Goal: Information Seeking & Learning: Learn about a topic

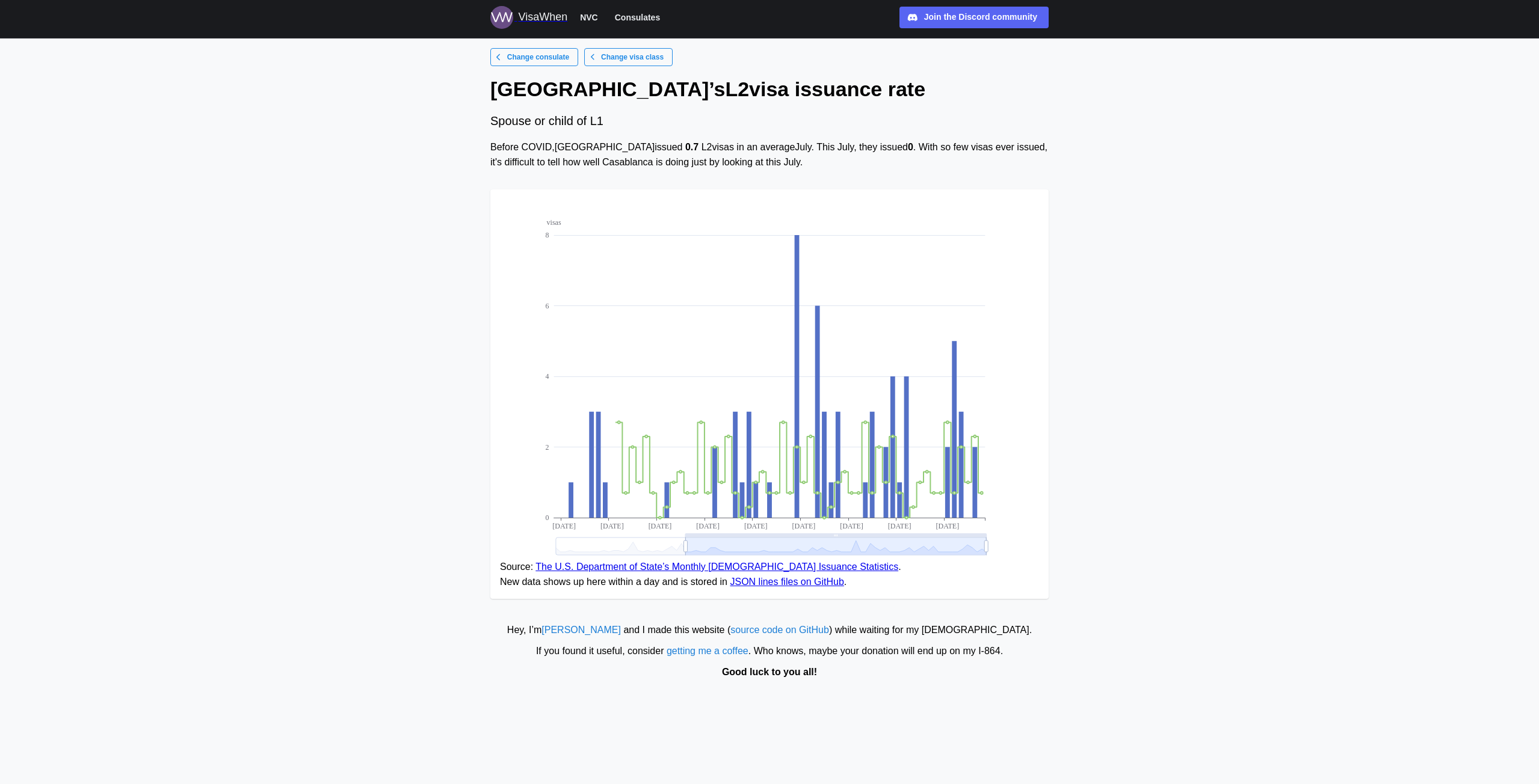
click at [551, 14] on div "VisaWhen" at bounding box center [543, 18] width 49 height 17
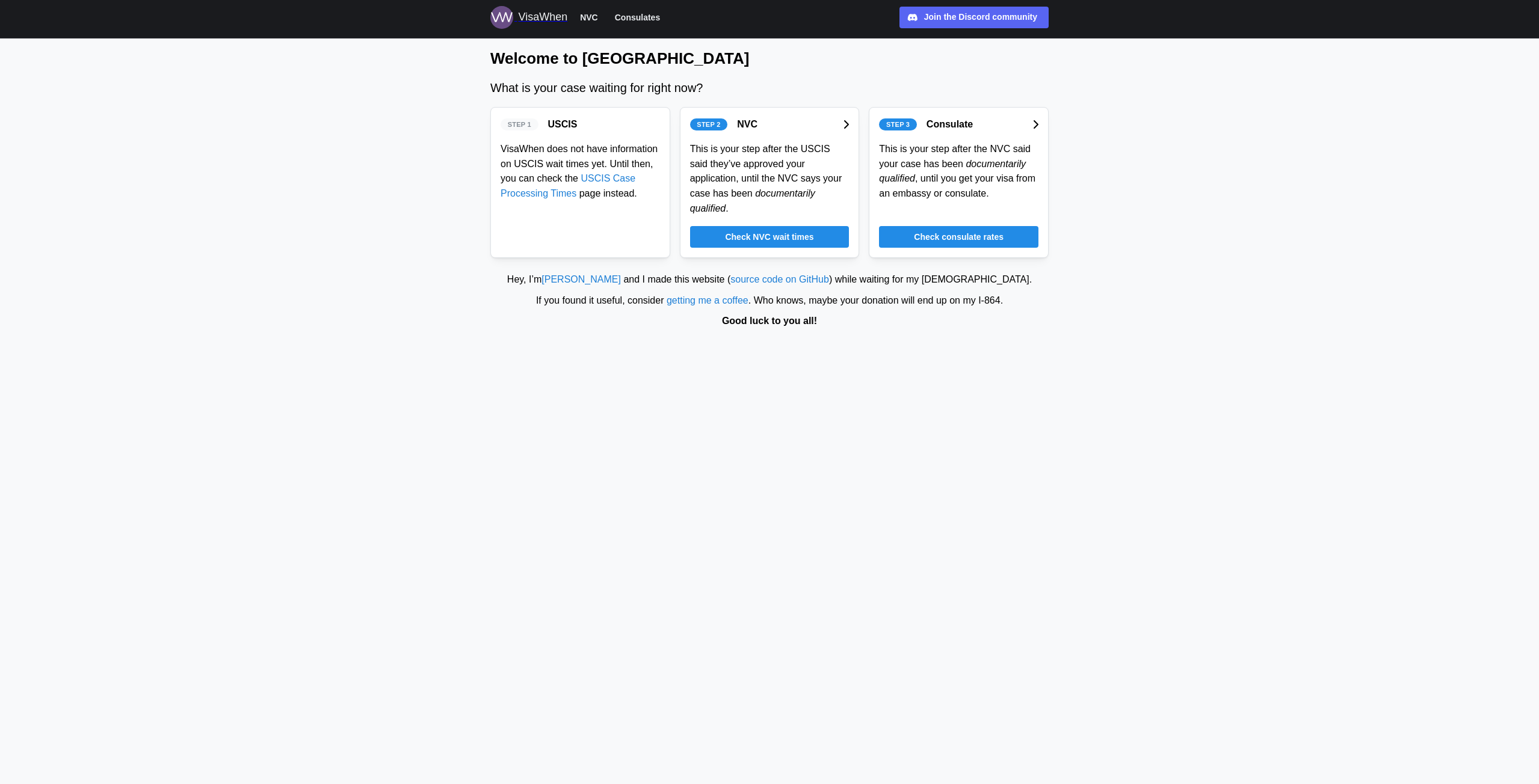
click at [639, 19] on span "Consulates" at bounding box center [637, 17] width 45 height 14
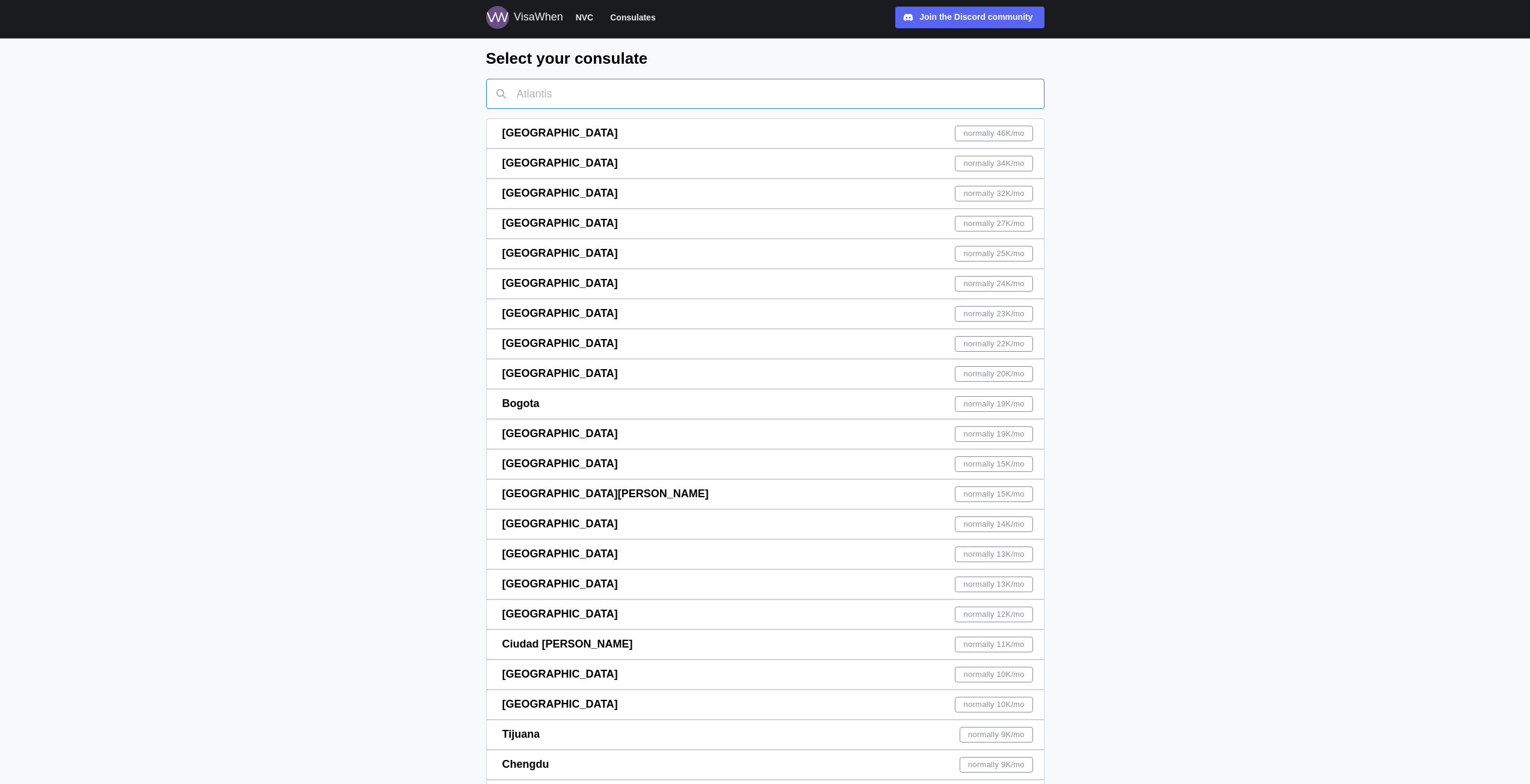
click at [576, 83] on input "text" at bounding box center [765, 94] width 558 height 30
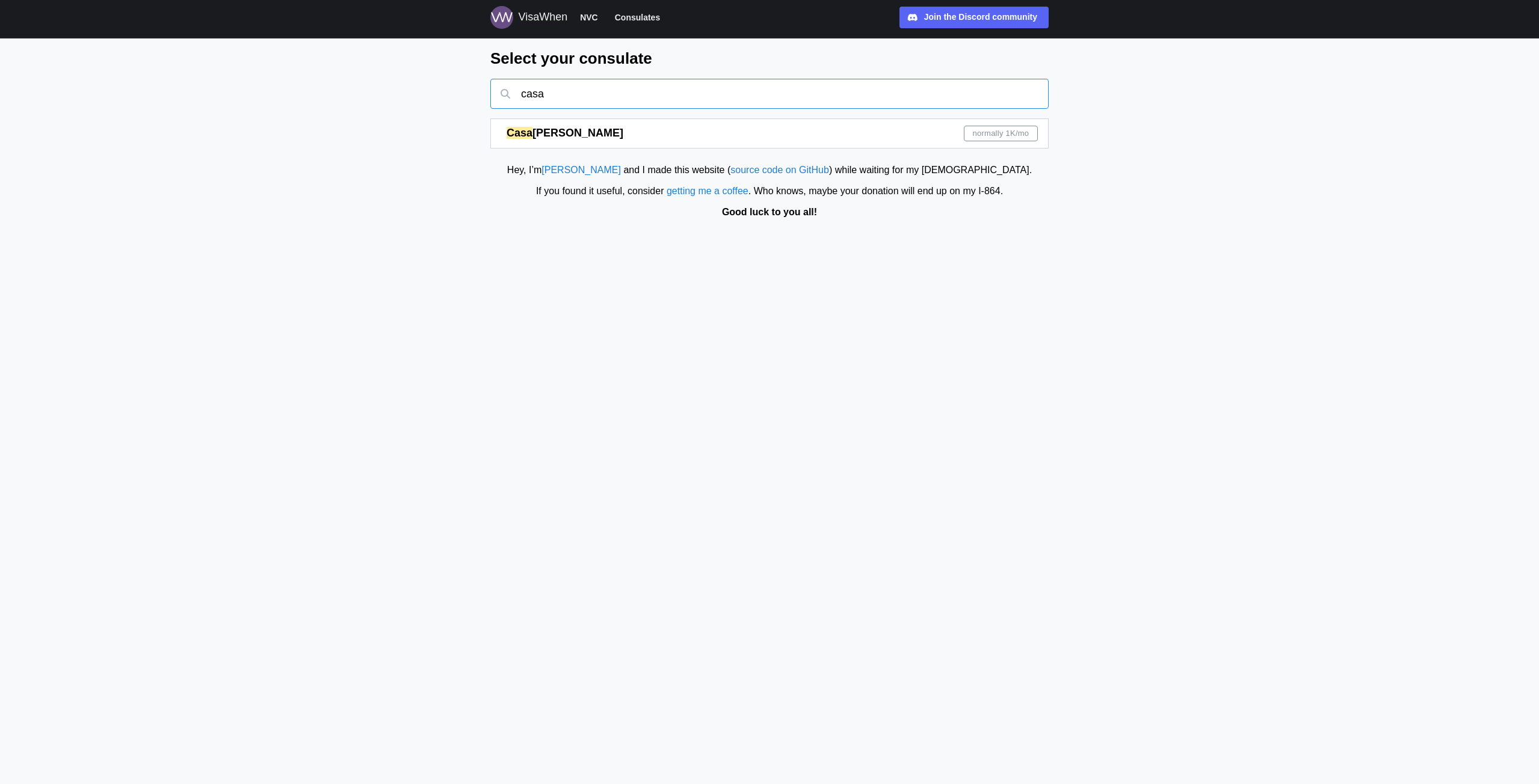
type input "casa"
click at [900, 134] on div "Casa blanca normally 1K /mo" at bounding box center [772, 134] width 531 height 29
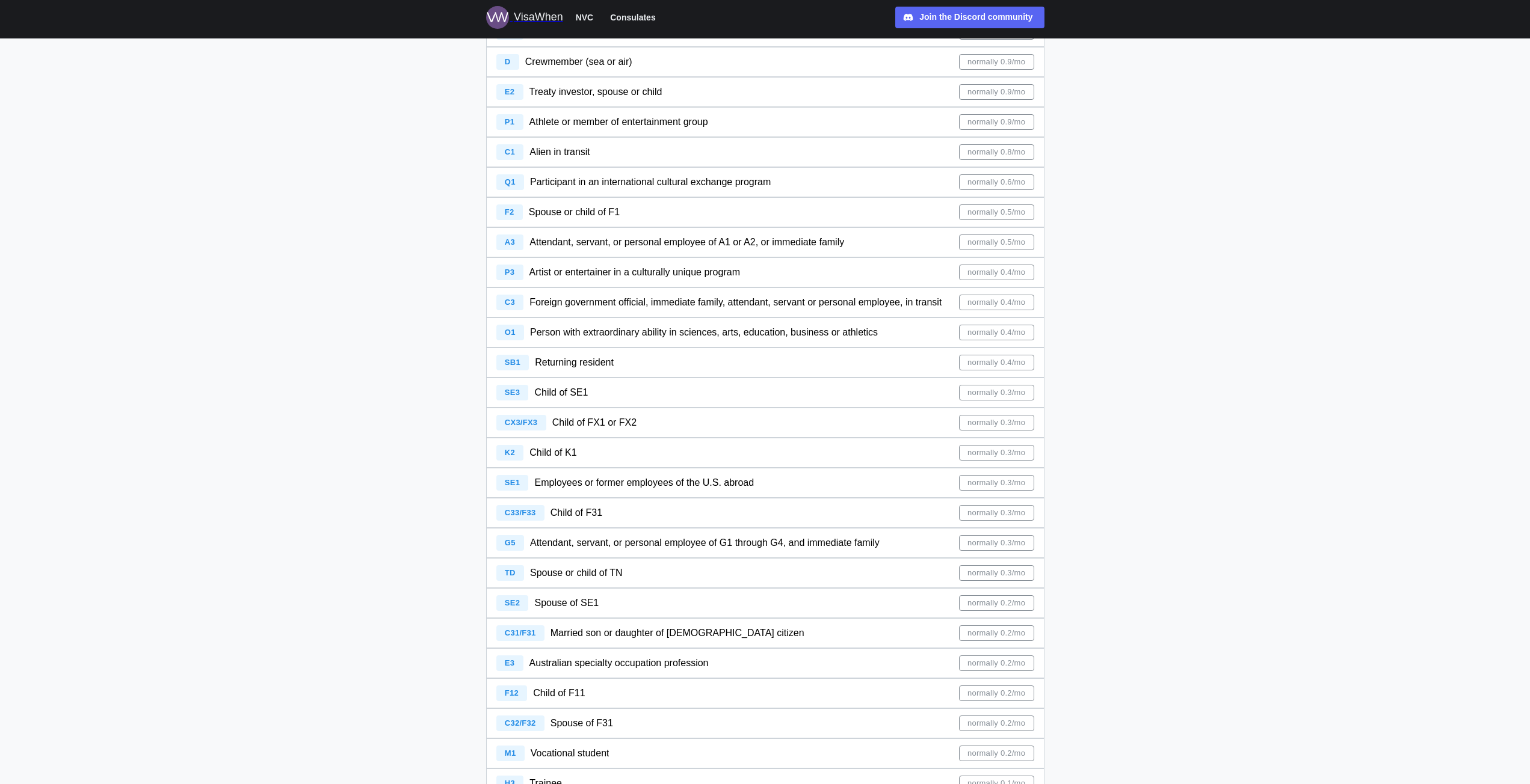
scroll to position [1507, 0]
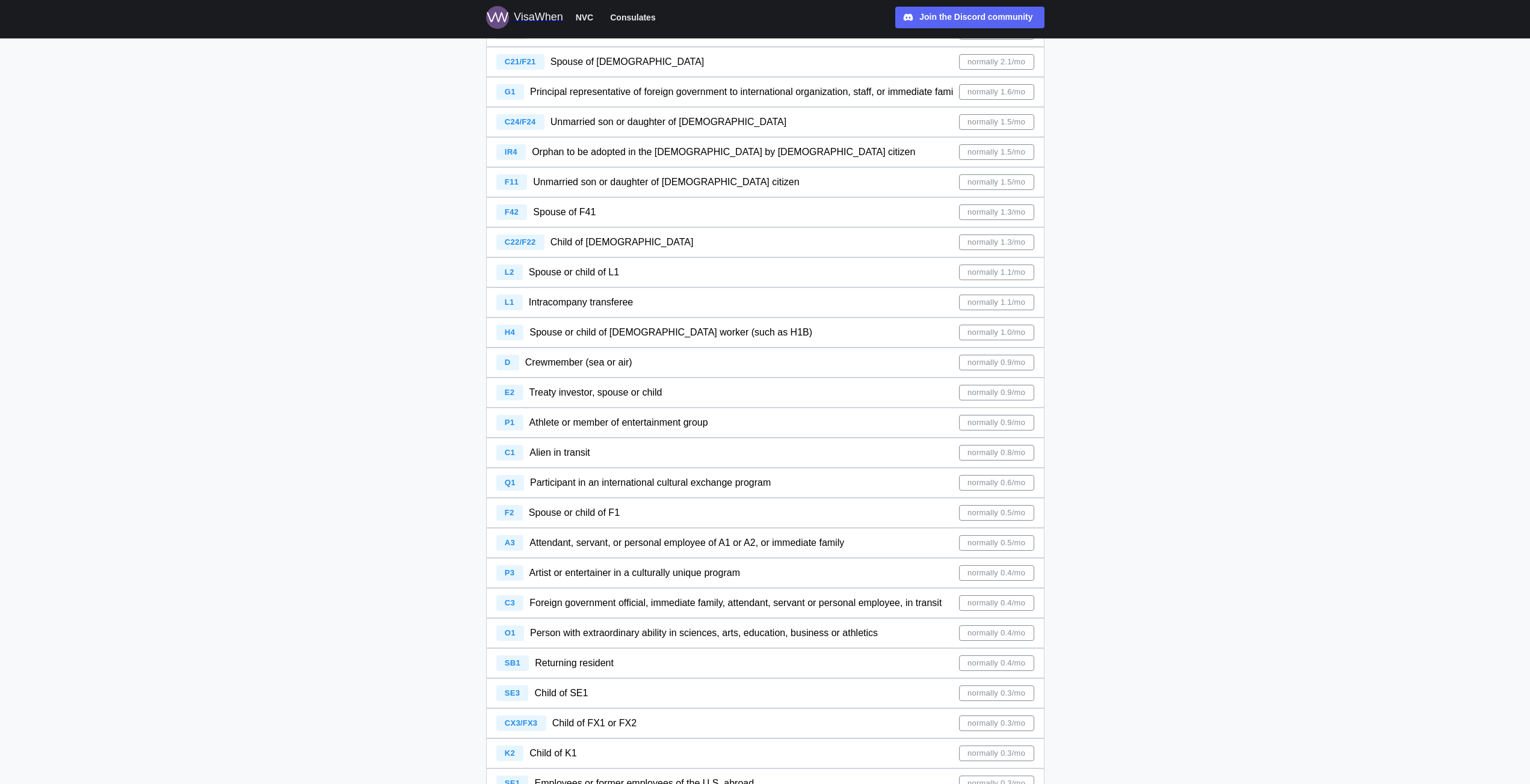
scroll to position [1267, 0]
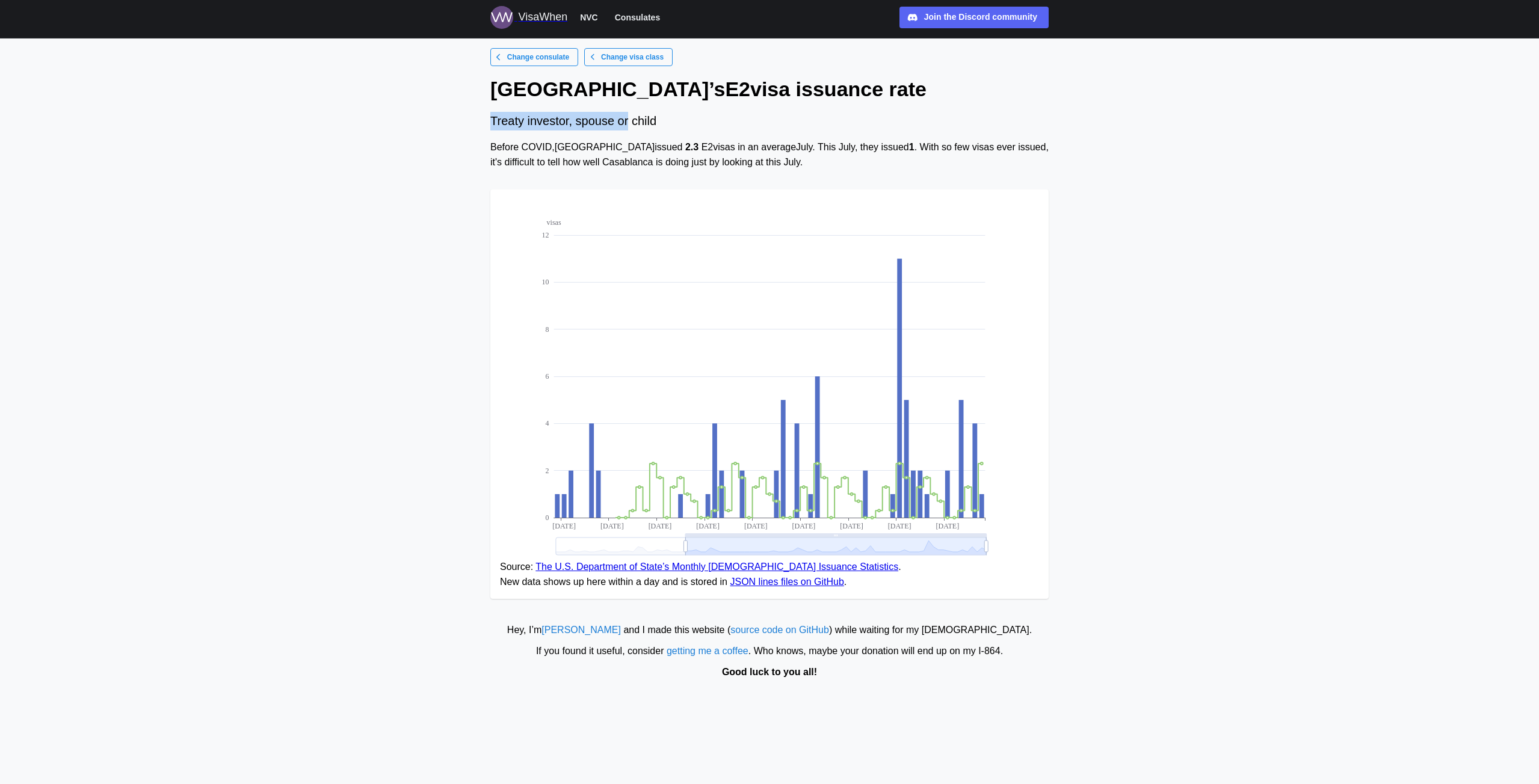
drag, startPoint x: 495, startPoint y: 124, endPoint x: 624, endPoint y: 124, distance: 129.0
click at [624, 124] on div "Change consulate Change visa class Casablanca ’s E2 visa issuance rate Treaty i…" at bounding box center [770, 329] width 578 height 560
click at [611, 151] on div "Before COVID, Casablanca issued 2.3 E2 visas in an average July . This July , t…" at bounding box center [769, 155] width 558 height 30
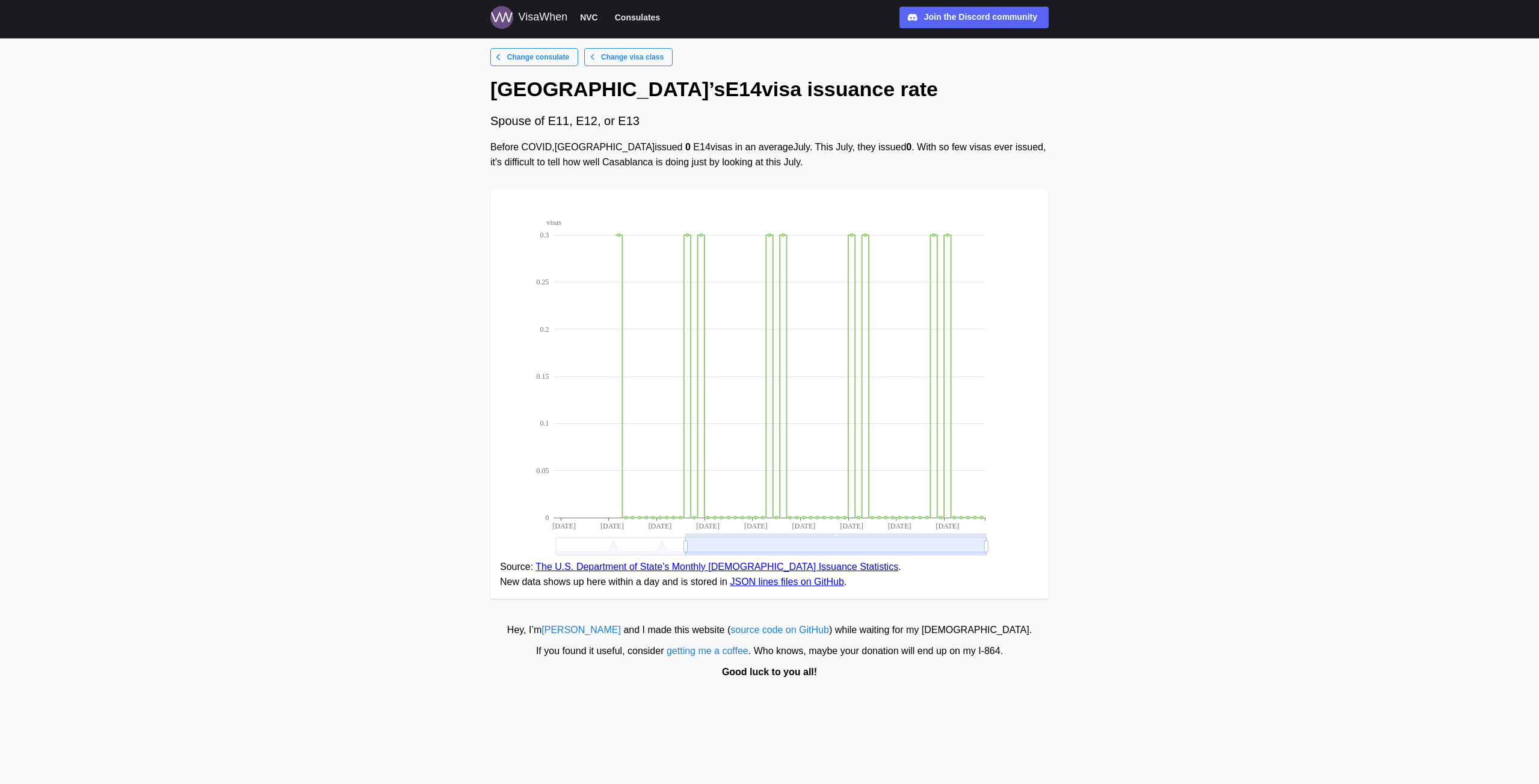
click at [690, 628] on div "Hey, I’m [PERSON_NAME] and I made this website ( source code on GitHub ) while …" at bounding box center [769, 631] width 1527 height 15
click at [991, 604] on div "Change consulate Change visa class [GEOGRAPHIC_DATA] ’s E14 visa issuance rate …" at bounding box center [769, 329] width 558 height 560
click at [591, 14] on span "NVC" at bounding box center [589, 17] width 18 height 14
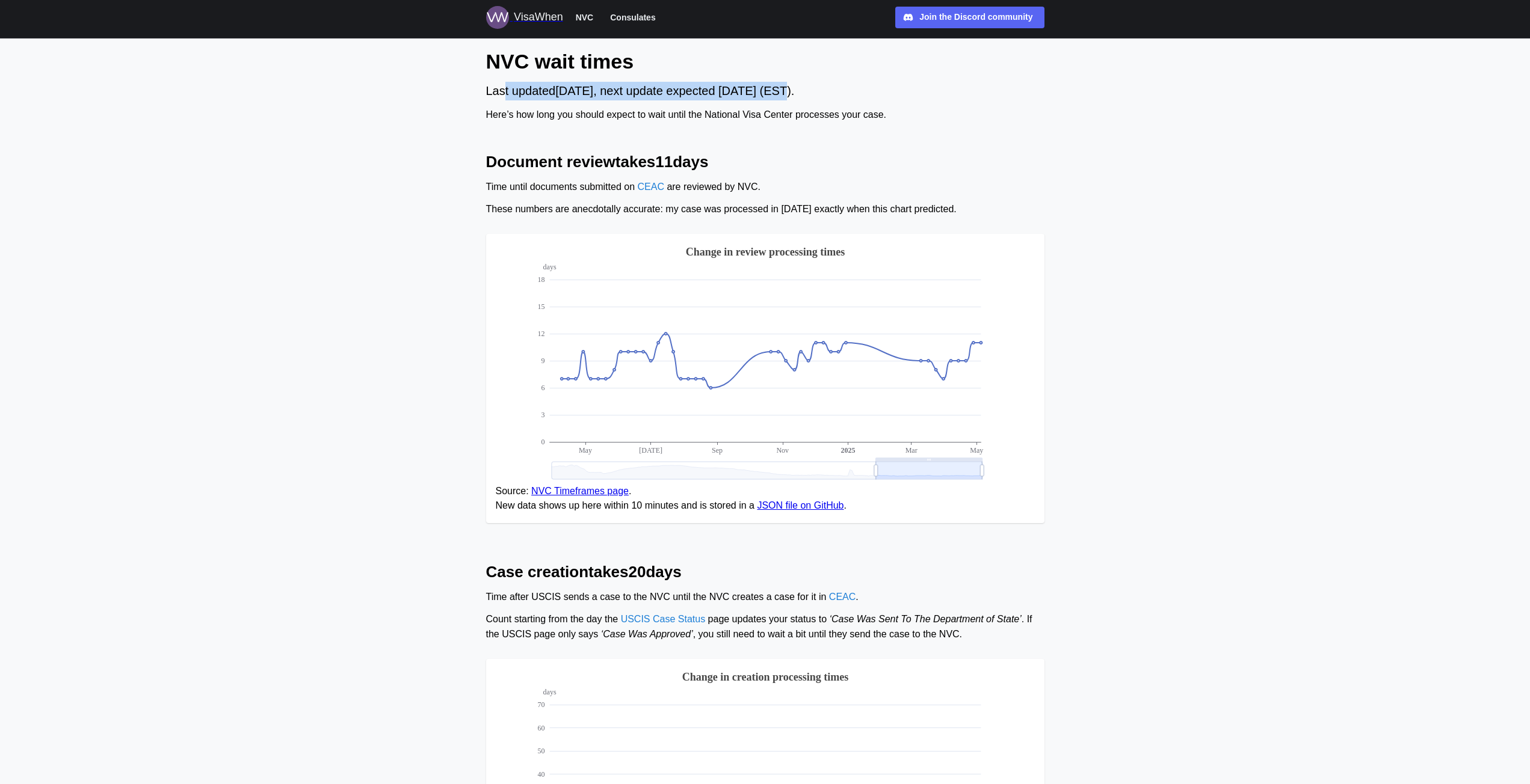
drag, startPoint x: 502, startPoint y: 91, endPoint x: 795, endPoint y: 97, distance: 293.1
click at [795, 97] on div "Last updated [DATE] , next update expected [DATE] (EST)." at bounding box center [765, 91] width 558 height 19
drag, startPoint x: 533, startPoint y: 93, endPoint x: 588, endPoint y: 92, distance: 55.0
click at [588, 92] on div "Last updated [DATE] , next update expected [DATE] (EST)." at bounding box center [765, 91] width 558 height 19
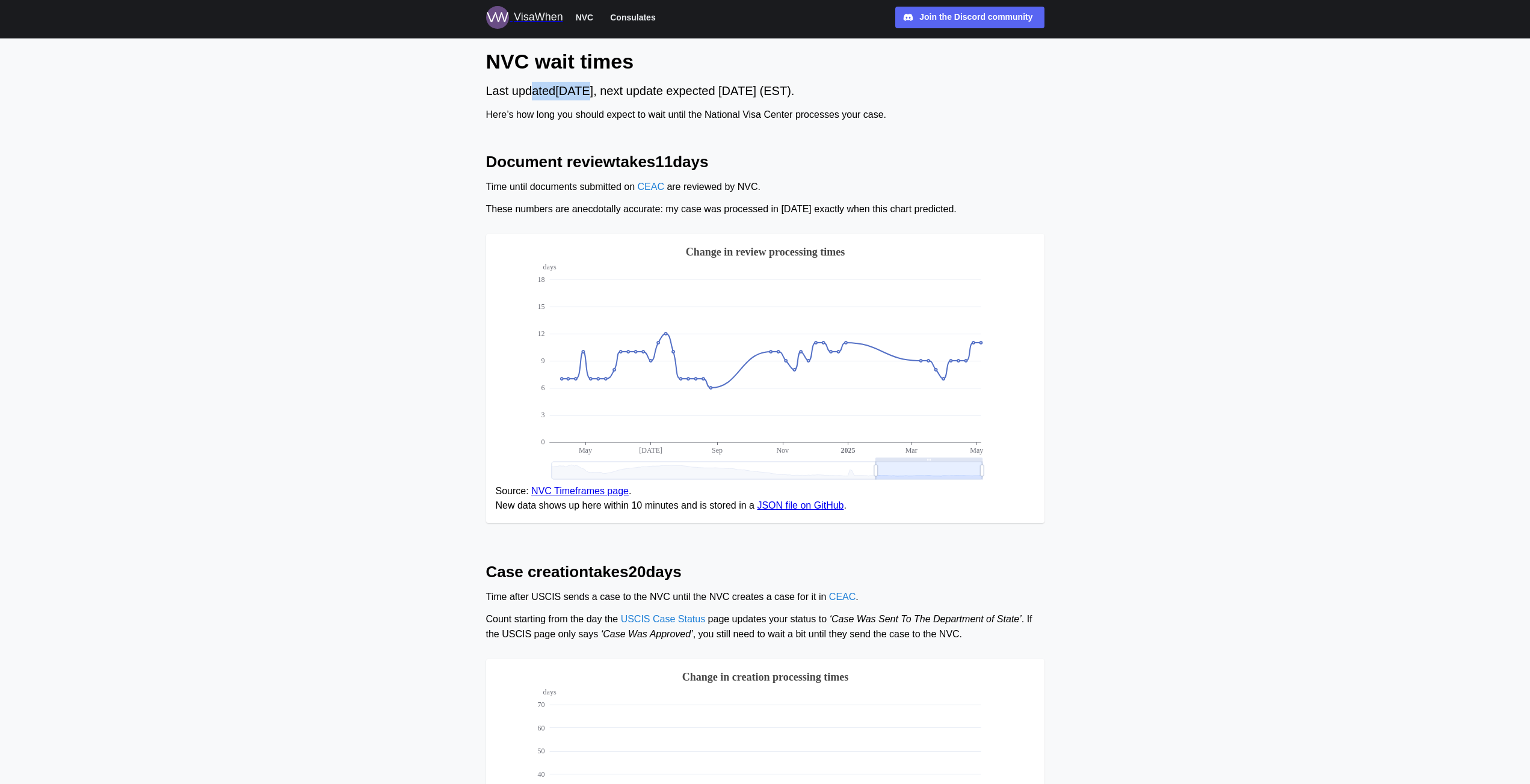
click at [588, 92] on div "Last updated [DATE] , next update expected [DATE] (EST)." at bounding box center [765, 91] width 558 height 19
drag, startPoint x: 636, startPoint y: 96, endPoint x: 835, endPoint y: 97, distance: 199.0
click at [835, 97] on div "Last updated [DATE] , next update expected [DATE] (EST)." at bounding box center [765, 91] width 558 height 19
drag, startPoint x: 524, startPoint y: 113, endPoint x: 871, endPoint y: 110, distance: 347.0
click at [871, 110] on div "Here’s how long you should expect to wait until the National Visa Center proces…" at bounding box center [765, 115] width 558 height 15
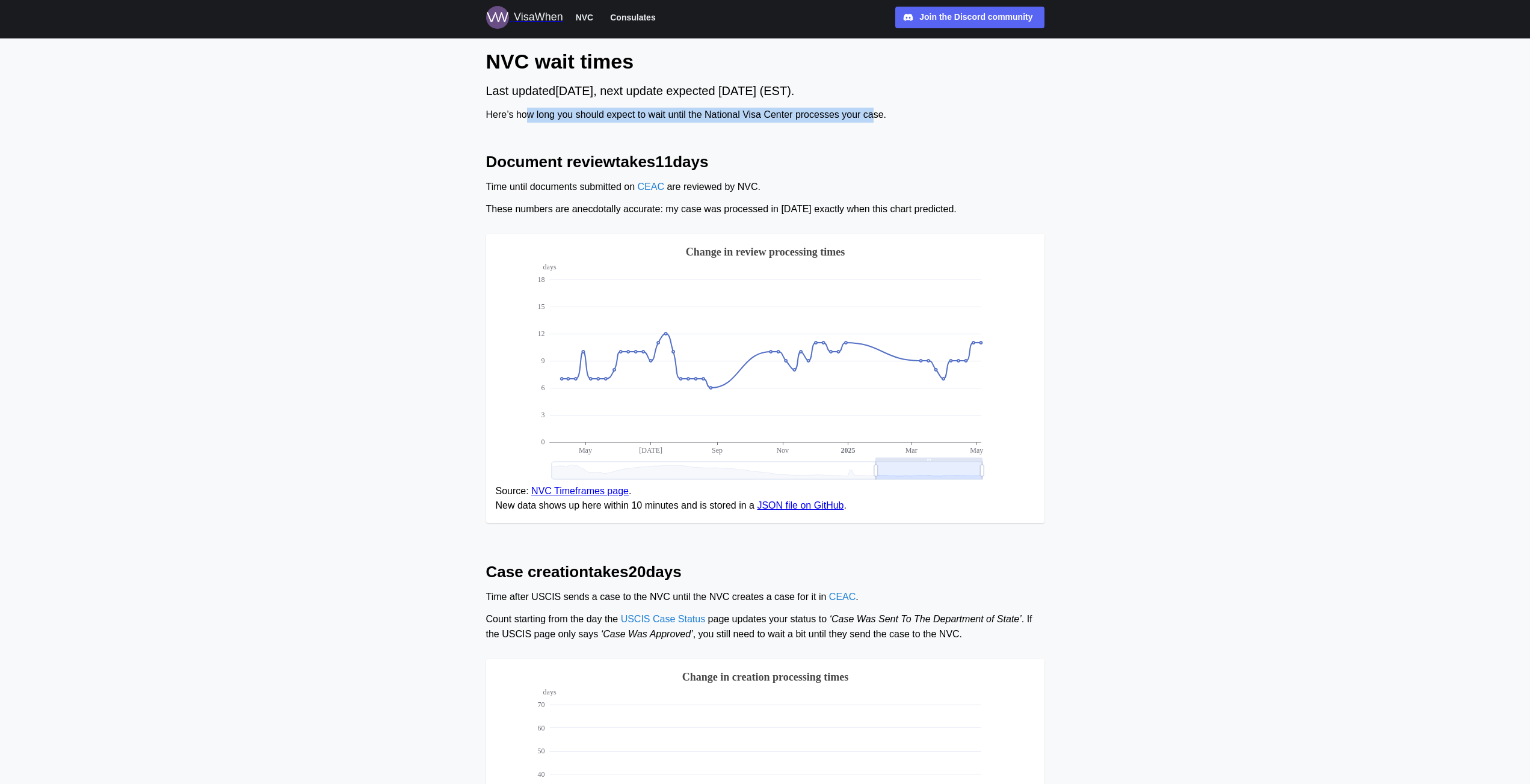
click at [871, 110] on div "Here’s how long you should expect to wait until the National Visa Center proces…" at bounding box center [765, 115] width 558 height 15
drag, startPoint x: 498, startPoint y: 155, endPoint x: 720, endPoint y: 157, distance: 222.0
click at [720, 157] on h2 "Document review takes 11 days" at bounding box center [765, 162] width 558 height 21
drag, startPoint x: 507, startPoint y: 189, endPoint x: 579, endPoint y: 185, distance: 72.1
click at [564, 187] on div "Time until documents submitted on CEAC are reviewed by NVC." at bounding box center [765, 187] width 558 height 15
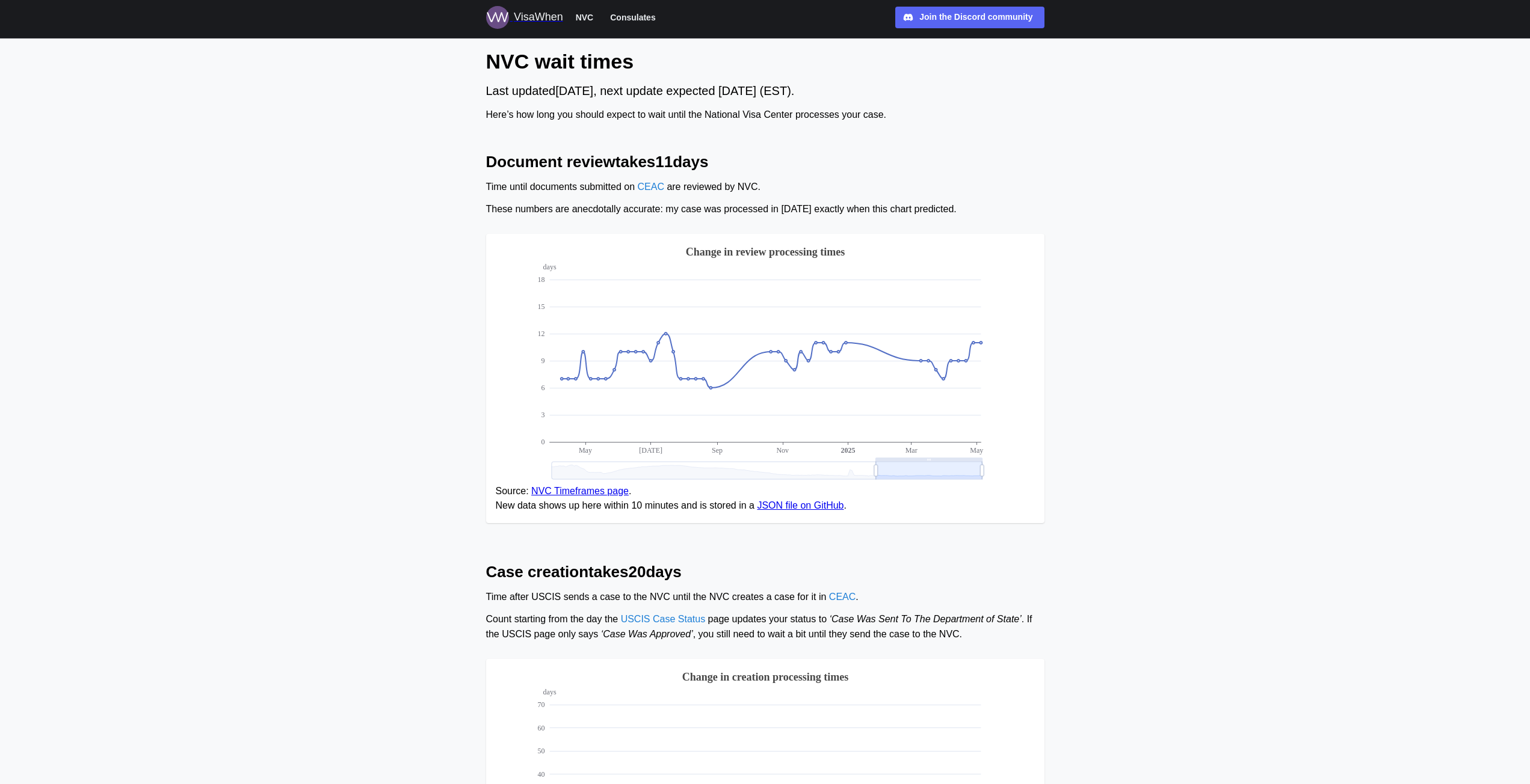
click at [580, 185] on div "Time until documents submitted on CEAC are reviewed by NVC." at bounding box center [765, 187] width 558 height 15
drag, startPoint x: 752, startPoint y: 187, endPoint x: 806, endPoint y: 188, distance: 54.0
click at [805, 188] on div "Time until documents submitted on CEAC are reviewed by NVC." at bounding box center [765, 187] width 558 height 15
drag, startPoint x: 536, startPoint y: 210, endPoint x: 742, endPoint y: 208, distance: 206.0
click at [742, 208] on div "These numbers are anecdotally accurate: my case was processed in [DATE] exactly…" at bounding box center [765, 210] width 558 height 15
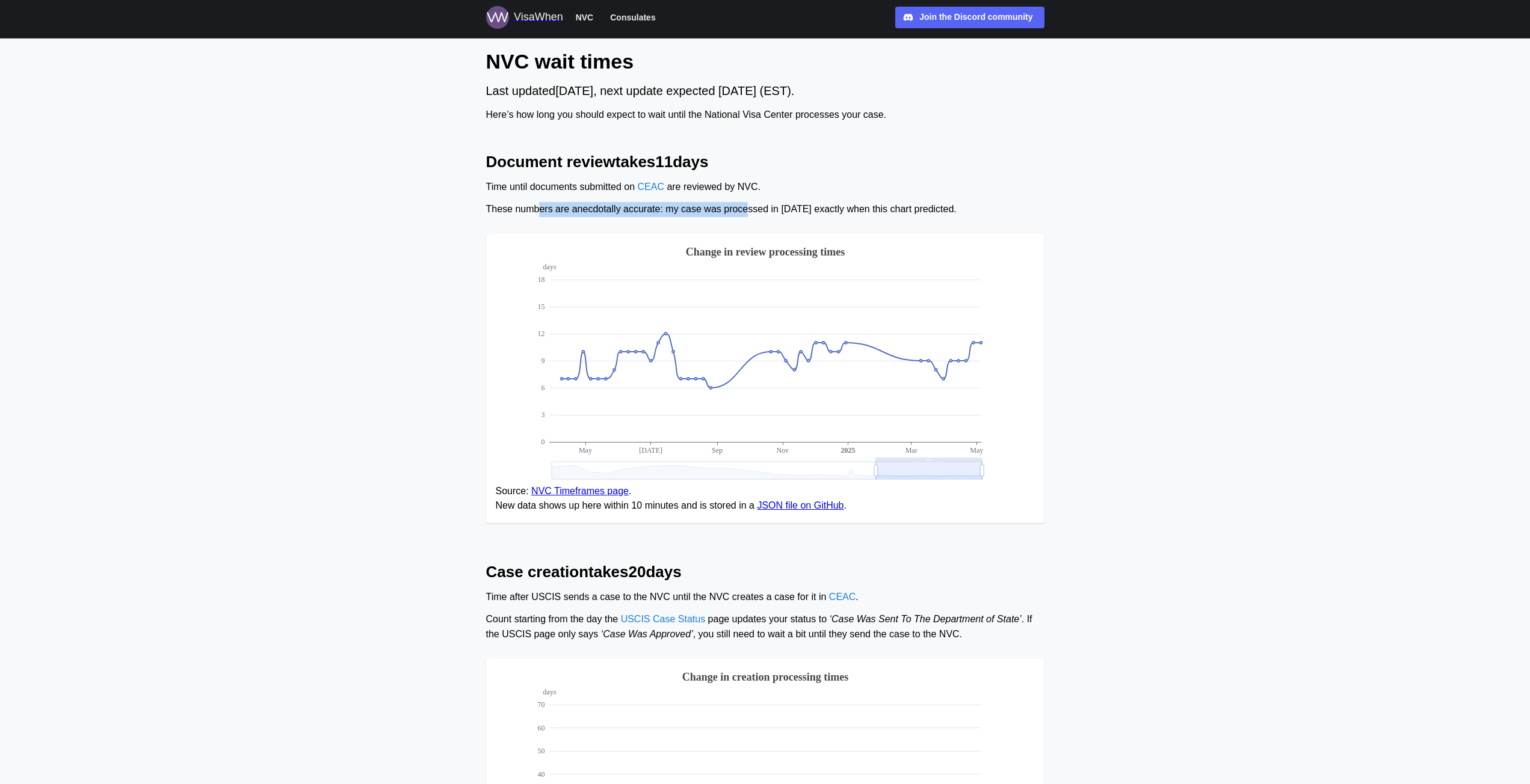
click at [699, 210] on div "These numbers are anecdotally accurate: my case was processed in [DATE] exactly…" at bounding box center [765, 210] width 558 height 15
drag, startPoint x: 773, startPoint y: 210, endPoint x: 887, endPoint y: 212, distance: 114.0
click at [884, 212] on div "These numbers are anecdotally accurate: my case was processed in [DATE] exactly…" at bounding box center [765, 210] width 558 height 15
click at [887, 212] on div "These numbers are anecdotally accurate: my case was processed in [DATE] exactly…" at bounding box center [765, 210] width 558 height 15
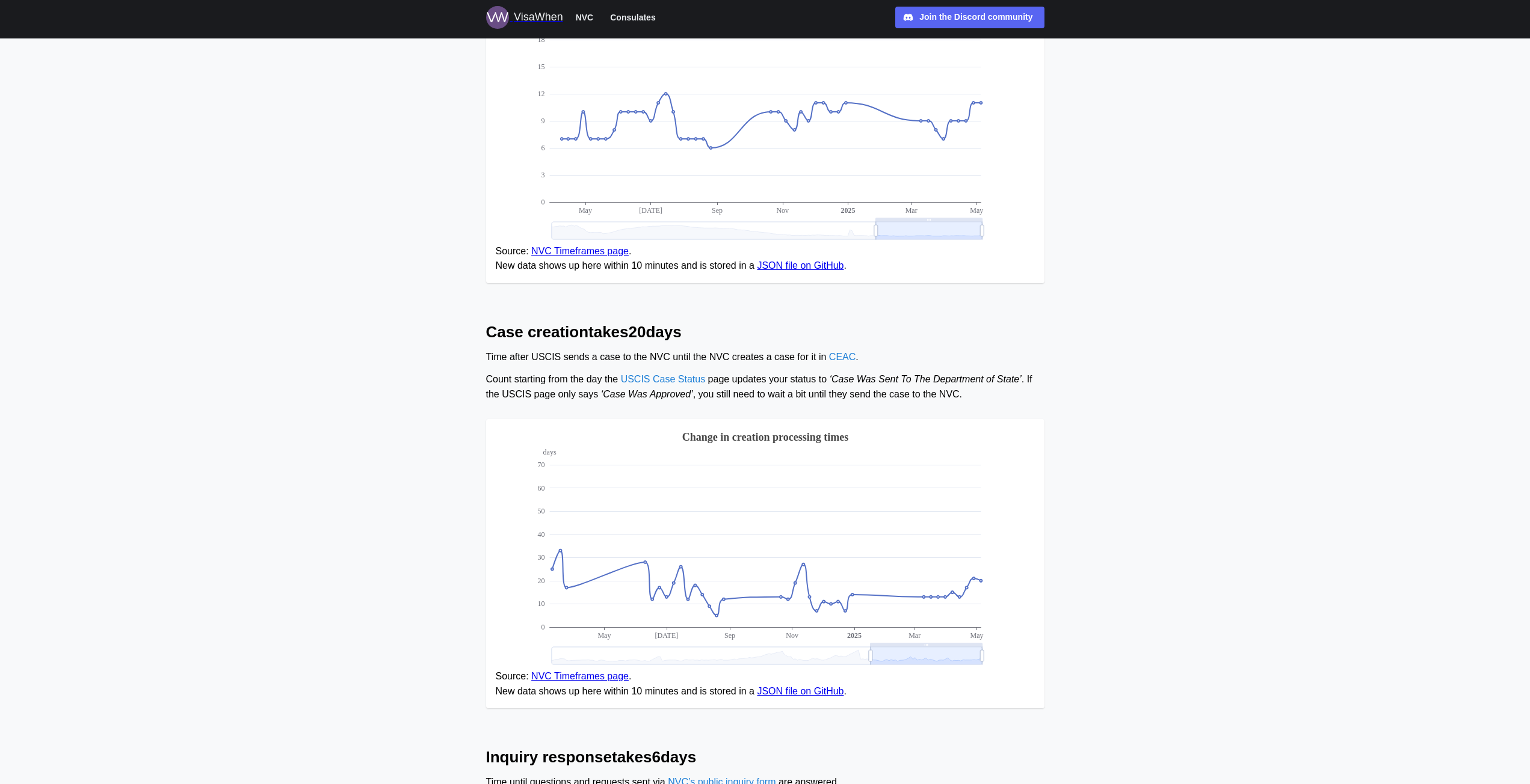
scroll to position [240, 0]
click at [420, 414] on main "NVC wait times Last updated [DATE] , next update expected [DATE] (EST). Here’s …" at bounding box center [765, 475] width 1530 height 1432
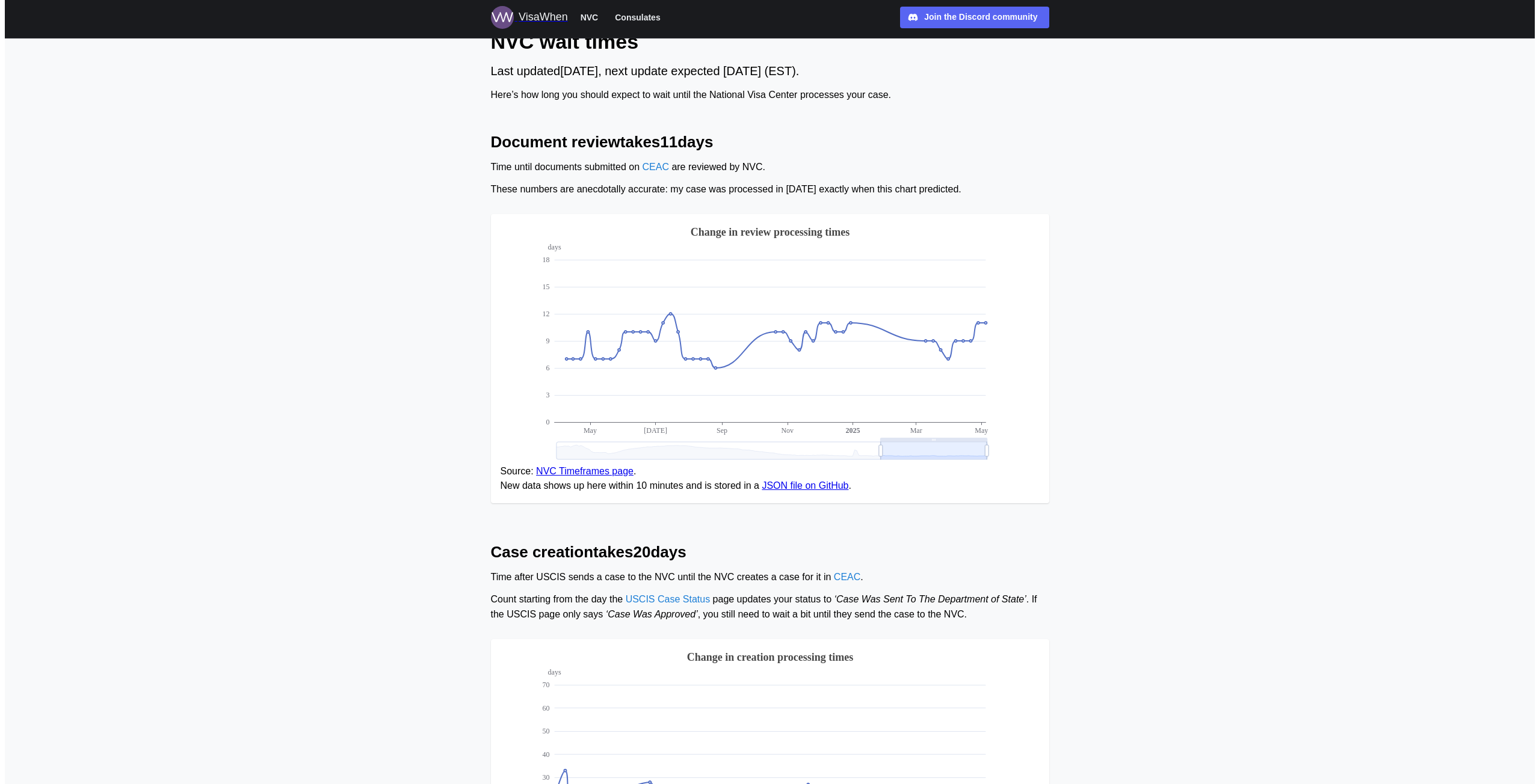
scroll to position [0, 0]
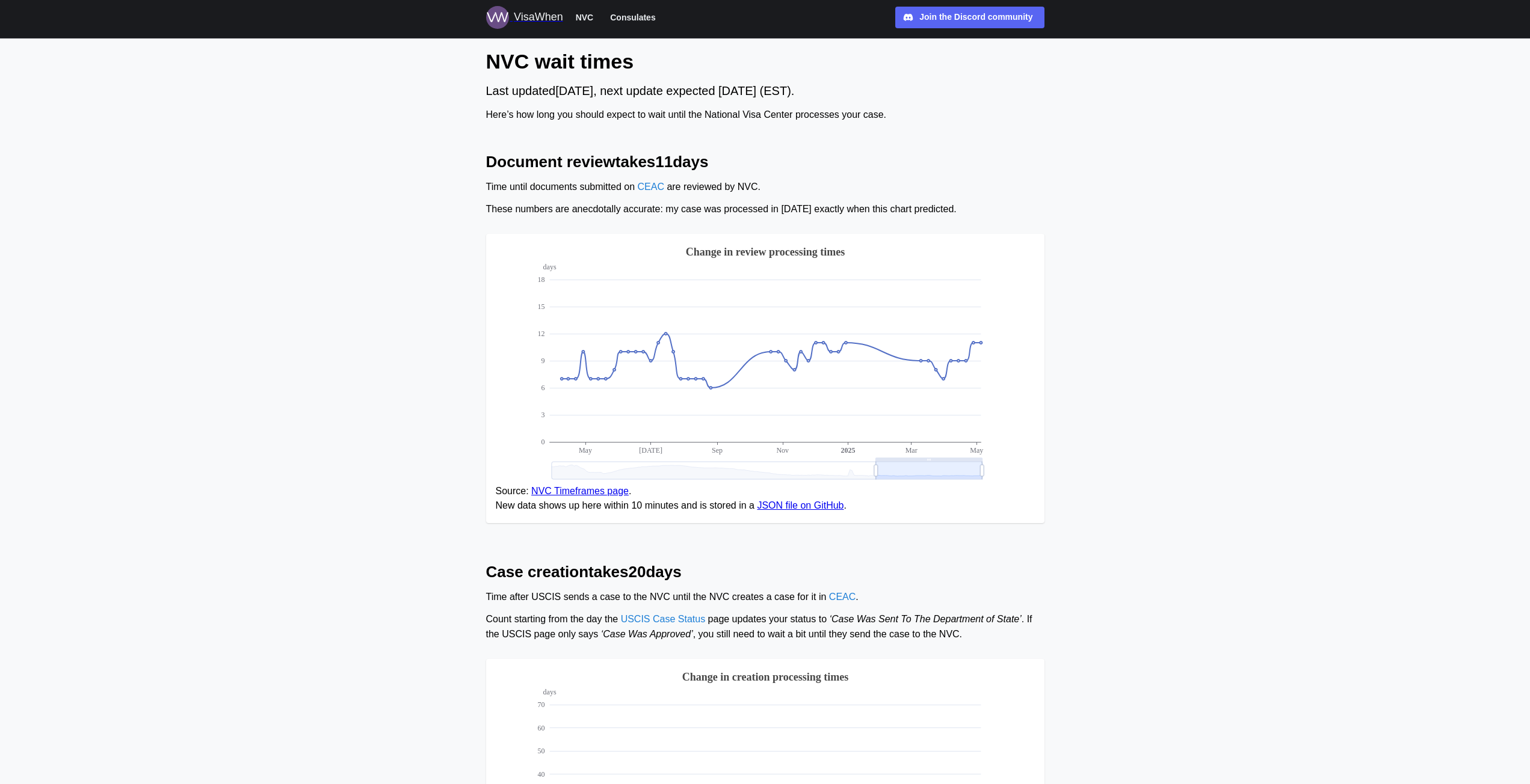
click at [633, 18] on span "Consulates" at bounding box center [632, 17] width 45 height 14
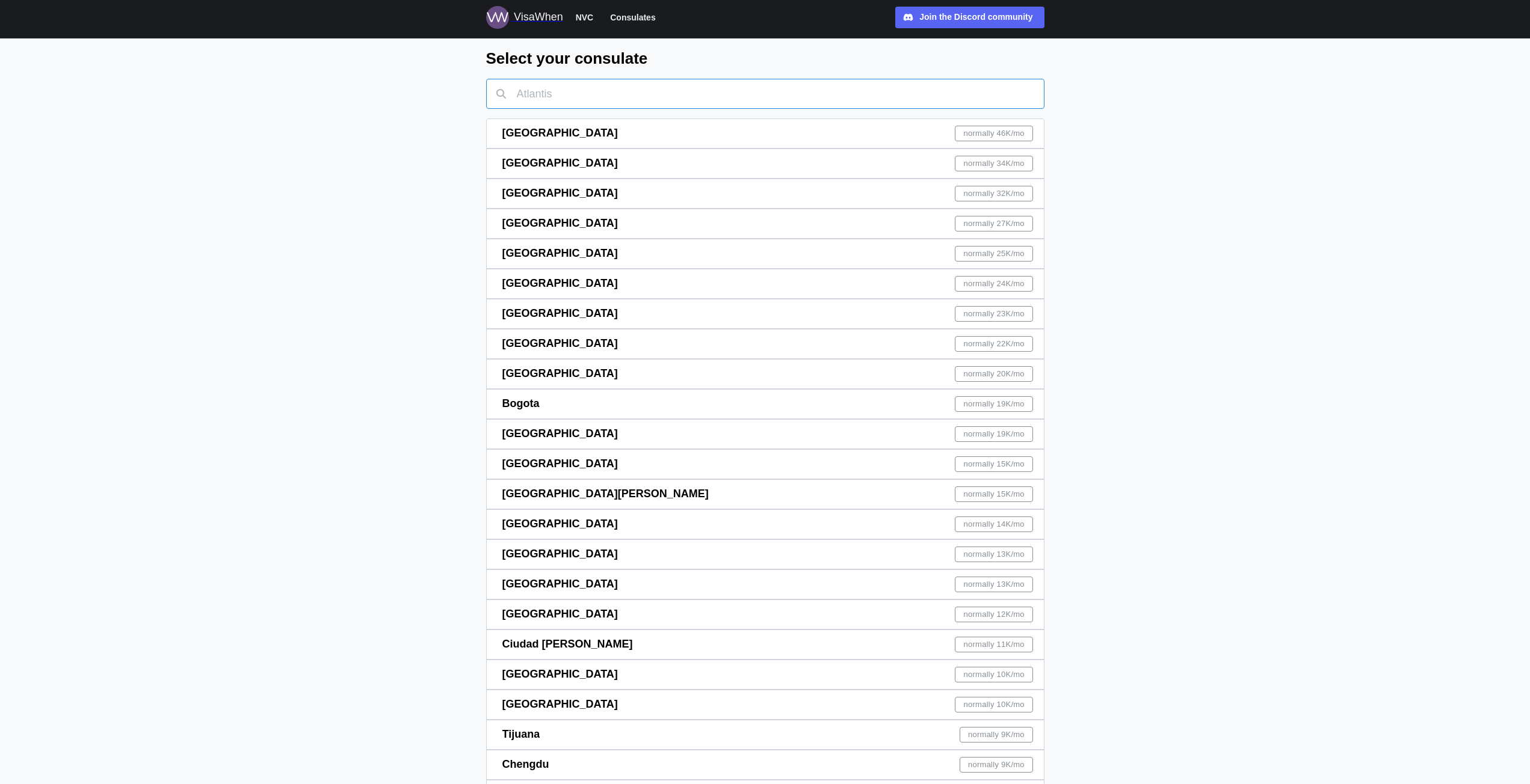
click at [572, 79] on input "text" at bounding box center [765, 94] width 558 height 30
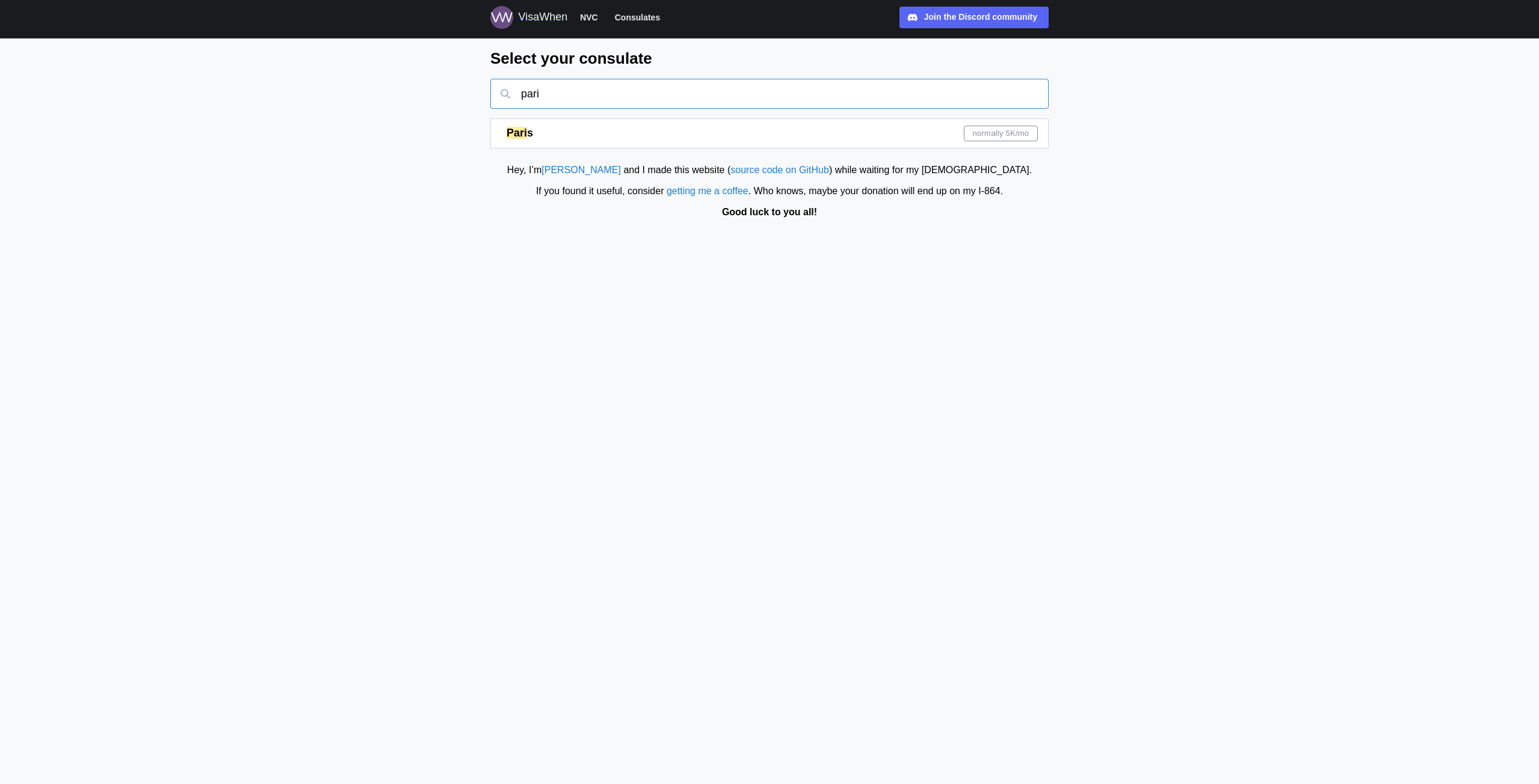
type input "pari"
click at [523, 131] on mark "Pari" at bounding box center [517, 133] width 20 height 12
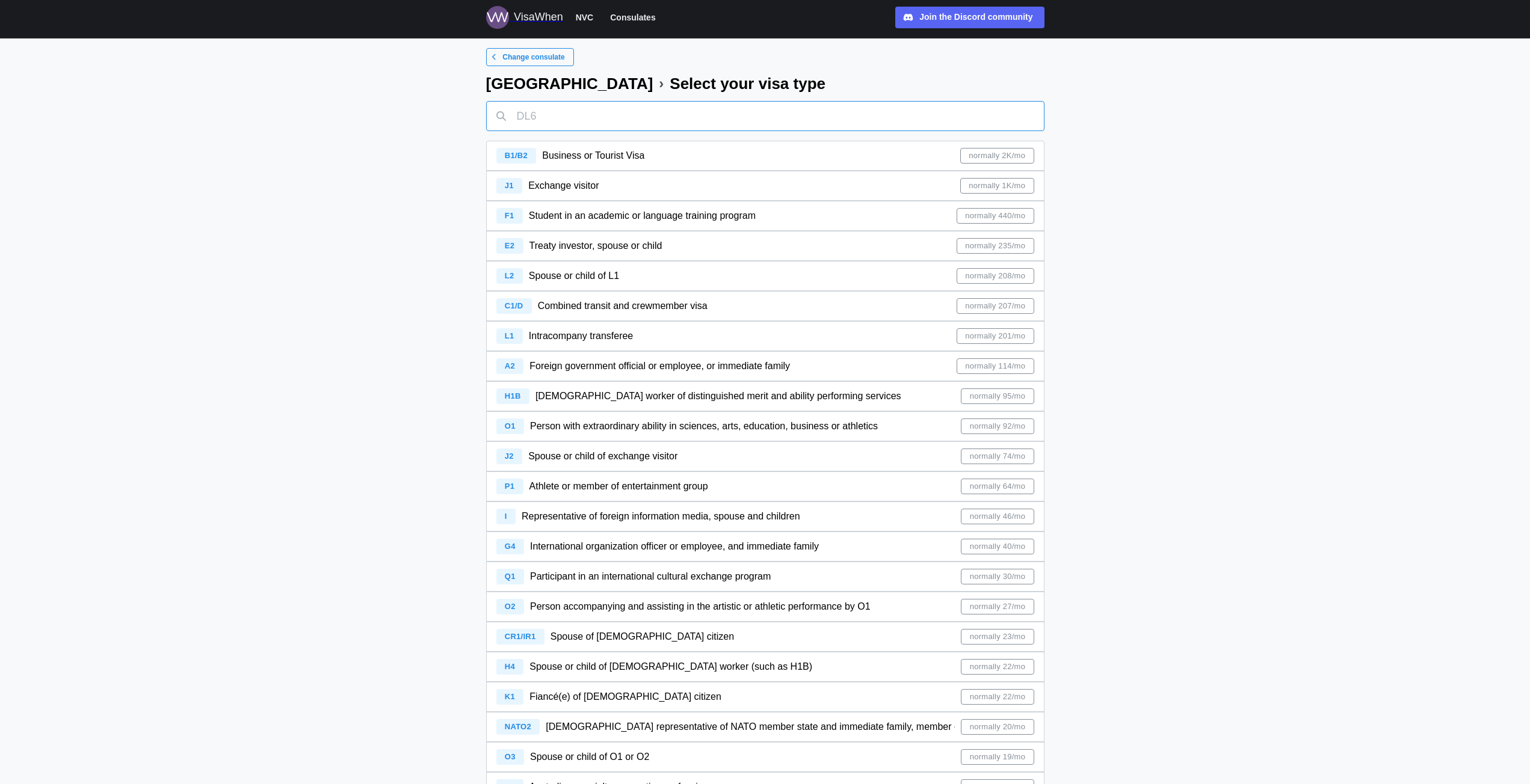
click at [561, 125] on input "text" at bounding box center [765, 116] width 558 height 30
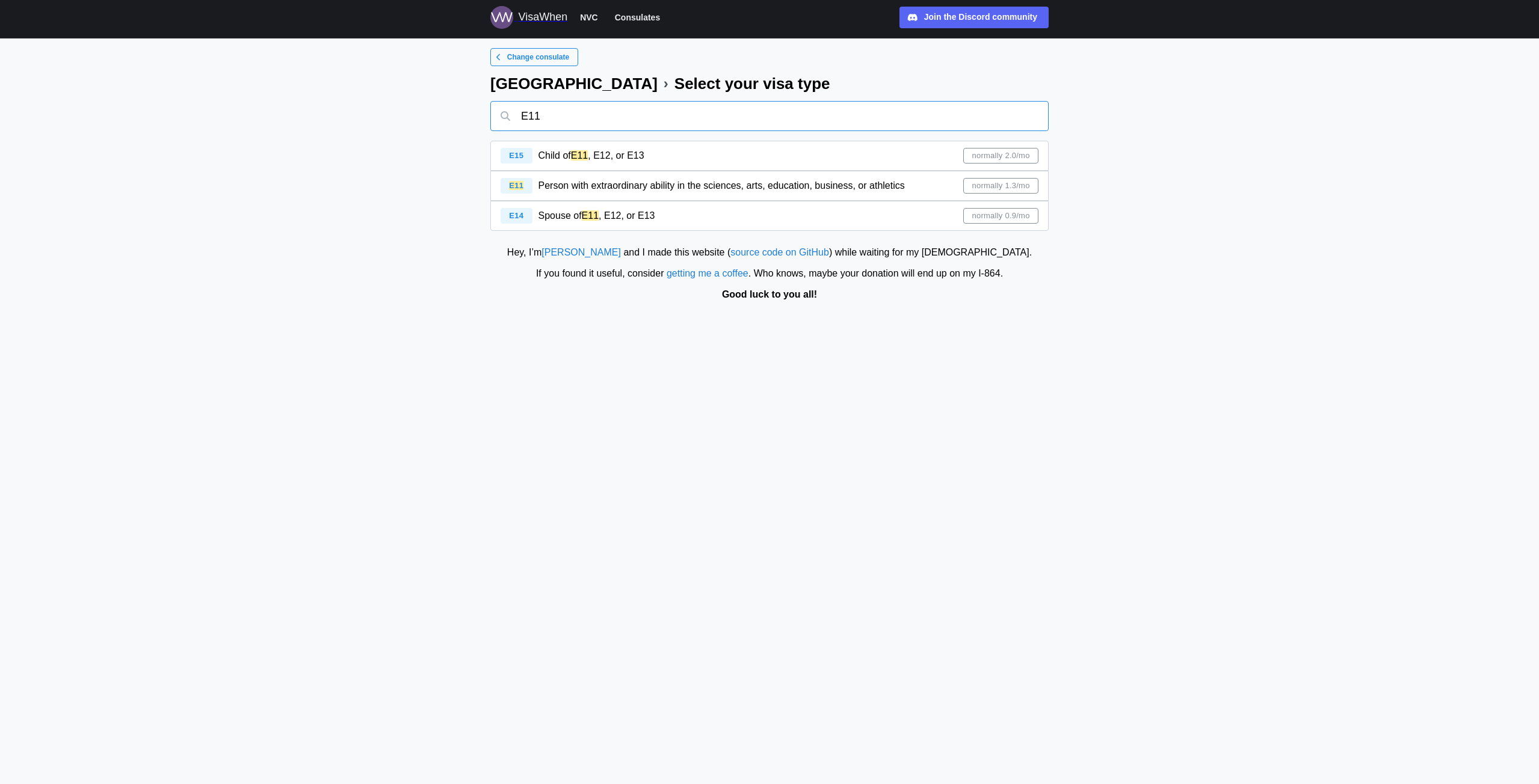
type input "E11"
click at [528, 182] on div "E11" at bounding box center [517, 185] width 32 height 15
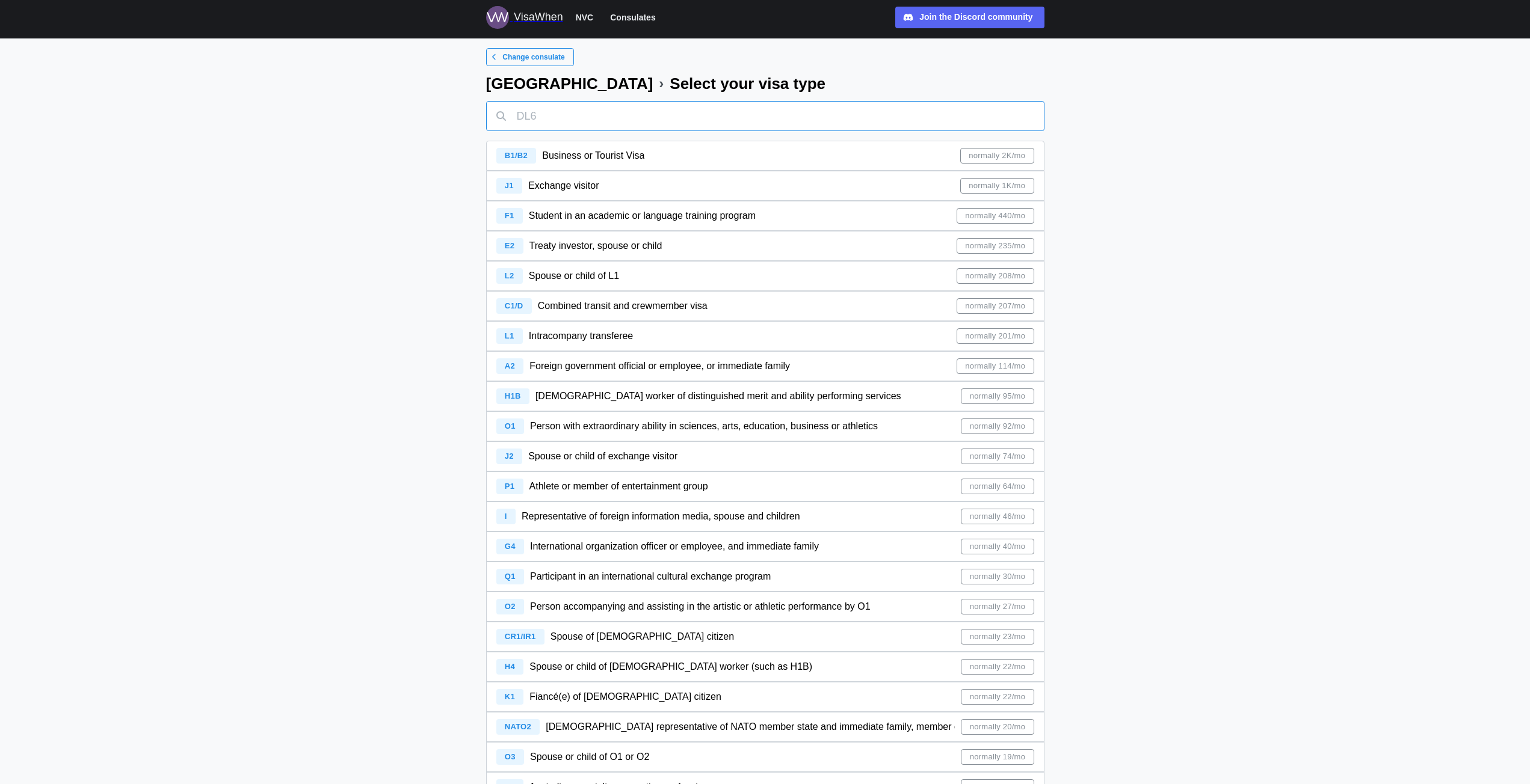
click at [595, 124] on input "text" at bounding box center [765, 116] width 558 height 30
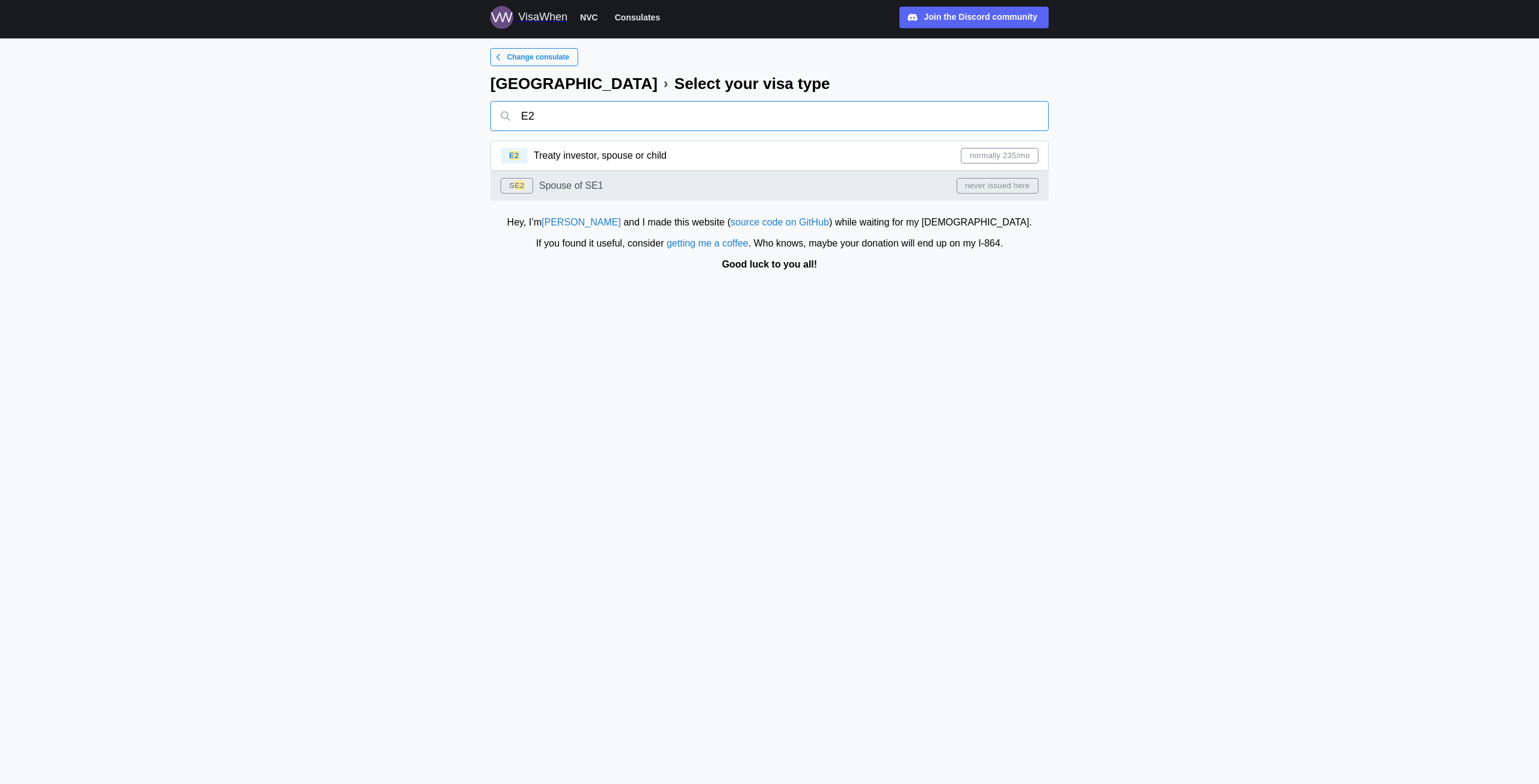
type input "E2"
